Goal: Information Seeking & Learning: Check status

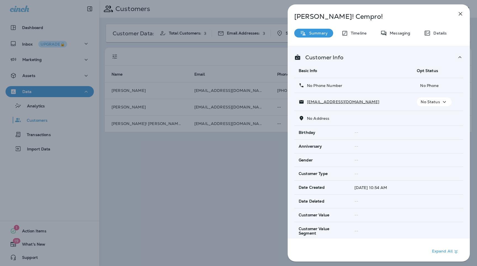
scroll to position [368, 0]
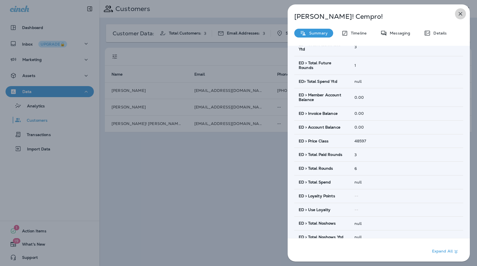
click at [461, 12] on icon "button" at bounding box center [460, 13] width 7 height 7
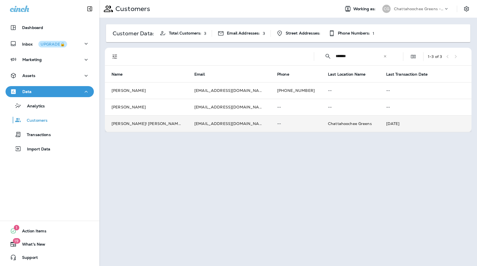
click at [241, 127] on td "[EMAIL_ADDRESS][DOMAIN_NAME]" at bounding box center [229, 123] width 83 height 17
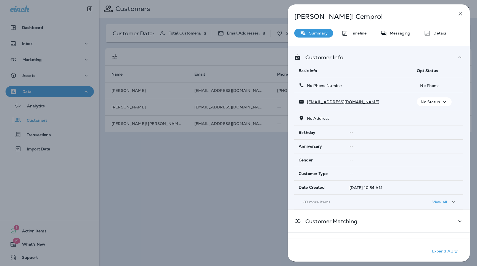
click at [325, 200] on p "... 83 more items" at bounding box center [353, 202] width 109 height 4
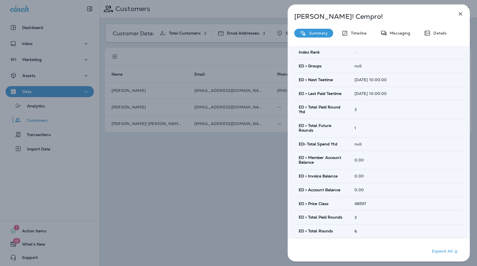
scroll to position [313, 0]
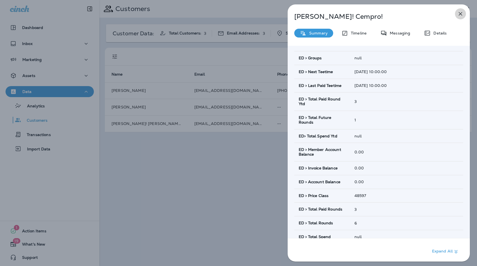
click at [462, 15] on icon "button" at bounding box center [460, 13] width 7 height 7
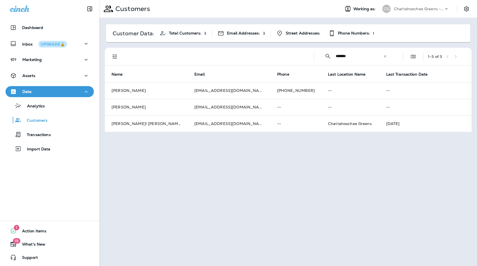
click at [321, 95] on td "--" at bounding box center [350, 90] width 58 height 17
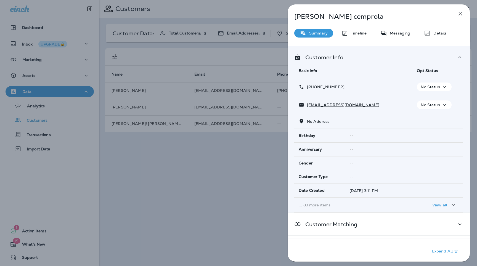
click at [324, 203] on p "... 83 more items" at bounding box center [353, 205] width 109 height 4
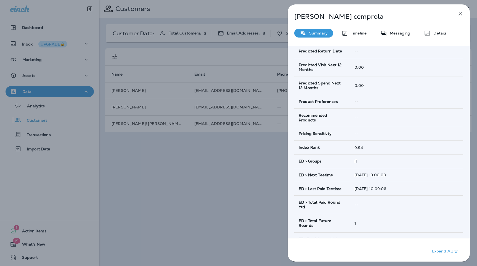
scroll to position [216, 0]
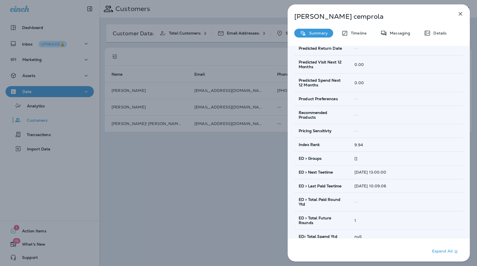
click at [264, 175] on div "[PERSON_NAME] Summary Timeline Messaging Details Customer Info Basic Info Opt S…" at bounding box center [238, 133] width 477 height 266
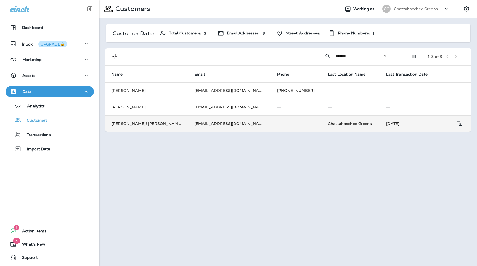
click at [188, 124] on td "[EMAIL_ADDRESS][DOMAIN_NAME]" at bounding box center [229, 123] width 83 height 17
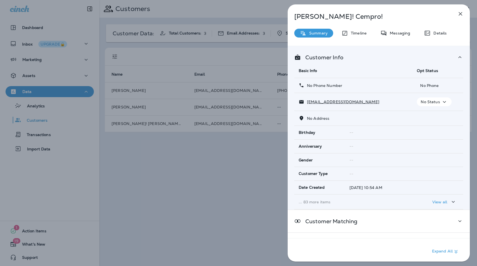
click at [323, 202] on p "... 83 more items" at bounding box center [353, 202] width 109 height 4
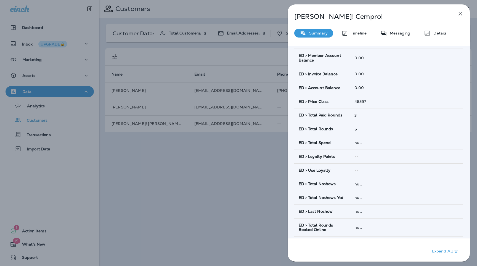
scroll to position [434, 0]
